Goal: Information Seeking & Learning: Learn about a topic

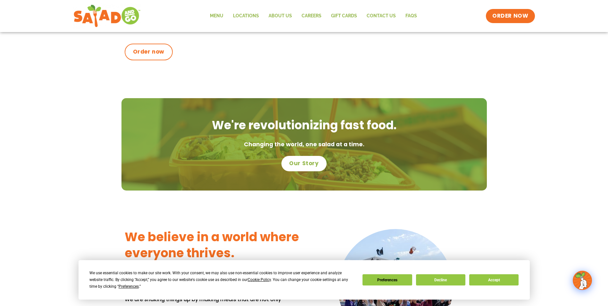
scroll to position [257, 0]
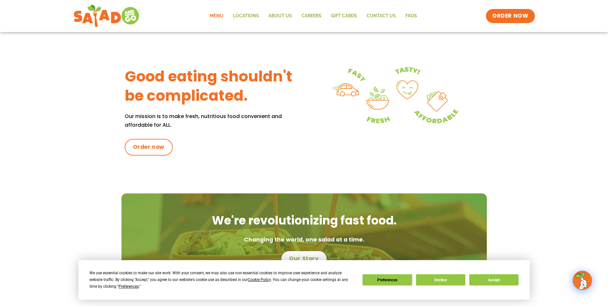
click at [216, 13] on link "Menu" at bounding box center [216, 16] width 23 height 15
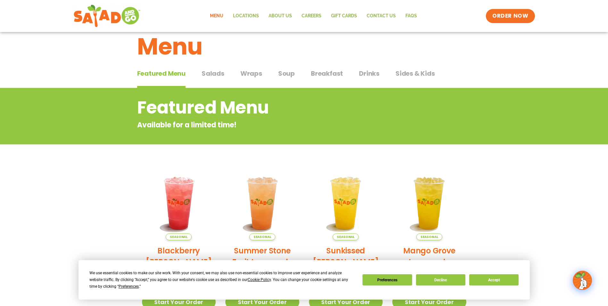
scroll to position [9, 0]
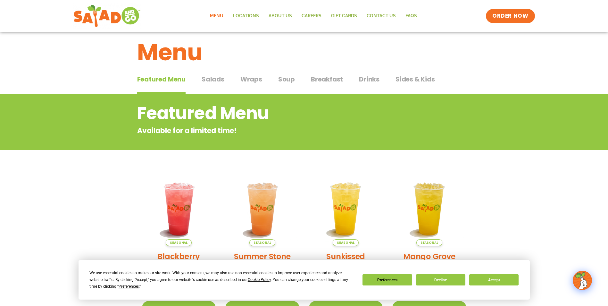
click at [371, 79] on span "Drinks" at bounding box center [369, 79] width 21 height 10
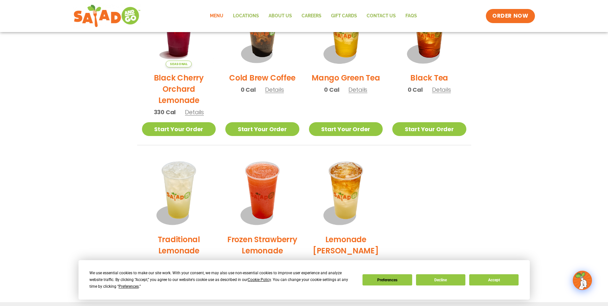
scroll to position [299, 0]
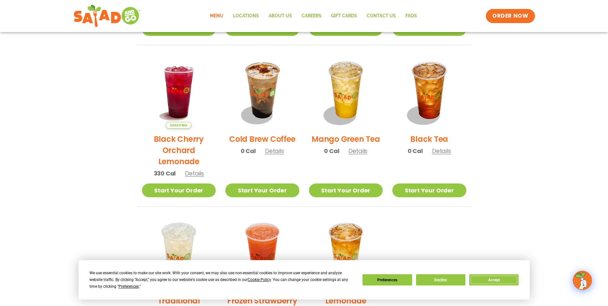
click at [498, 278] on button "Accept" at bounding box center [493, 279] width 49 height 11
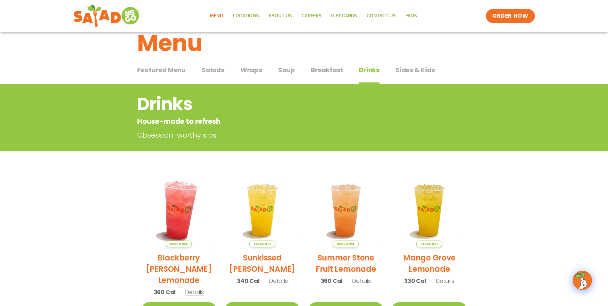
scroll to position [0, 0]
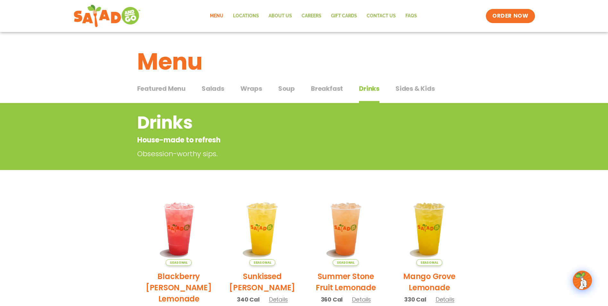
click at [219, 88] on span "Salads" at bounding box center [213, 89] width 23 height 10
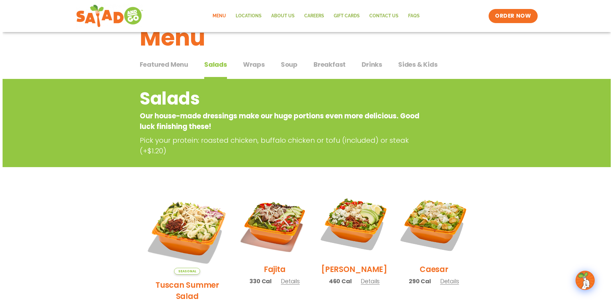
scroll to position [64, 0]
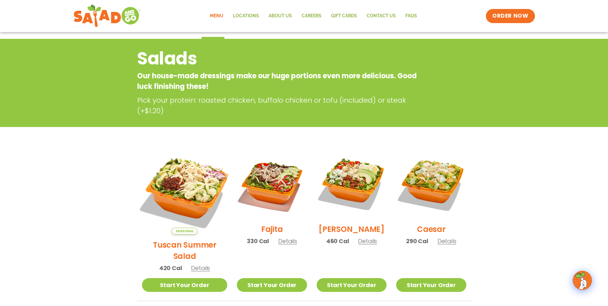
click at [177, 186] on img at bounding box center [184, 191] width 100 height 100
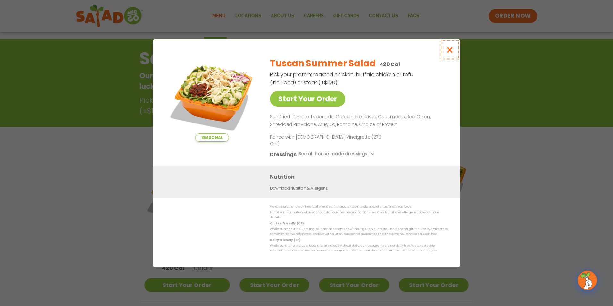
click at [448, 53] on icon "Close modal" at bounding box center [450, 49] width 8 height 7
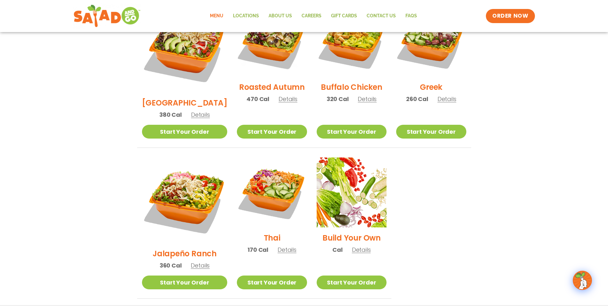
scroll to position [359, 0]
